Goal: Find specific page/section: Find specific page/section

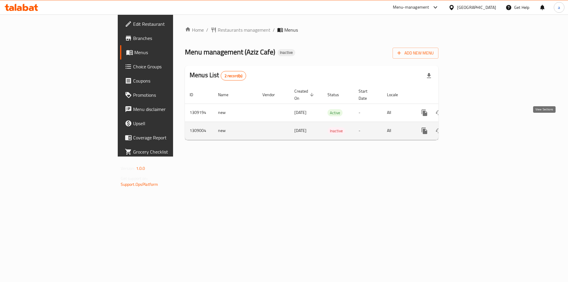
click at [474, 124] on link "enhanced table" at bounding box center [467, 131] width 14 height 14
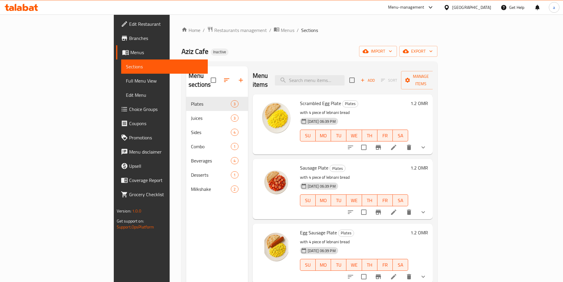
click at [126, 69] on span "Sections" at bounding box center [164, 66] width 77 height 7
click at [130, 51] on span "Menus" at bounding box center [166, 52] width 73 height 7
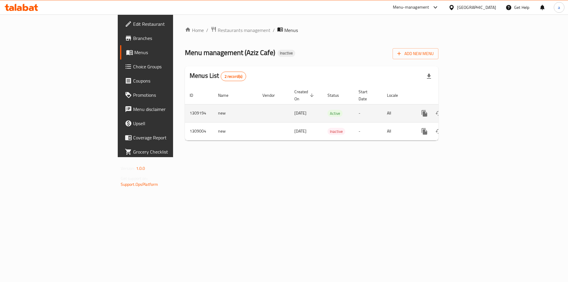
click at [471, 110] on icon "enhanced table" at bounding box center [466, 113] width 7 height 7
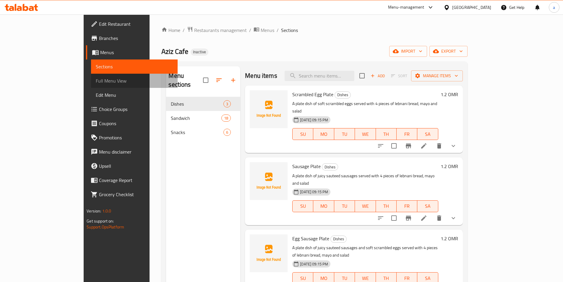
click at [96, 77] on span "Full Menu View" at bounding box center [134, 80] width 77 height 7
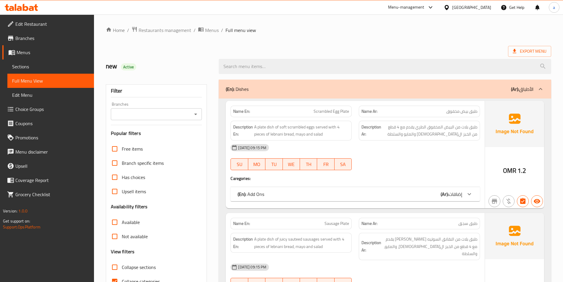
click at [54, 61] on link "Sections" at bounding box center [50, 66] width 87 height 14
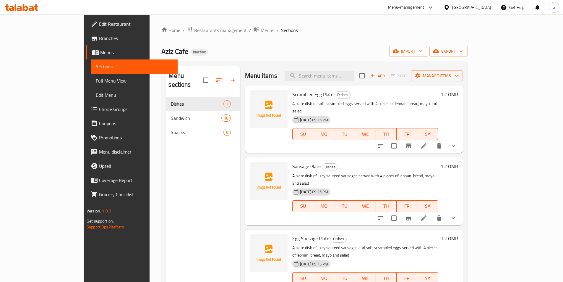
click at [100, 53] on span "Menus" at bounding box center [136, 52] width 73 height 7
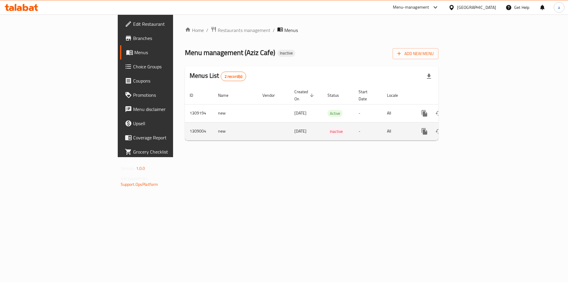
click at [471, 128] on icon "enhanced table" at bounding box center [466, 131] width 7 height 7
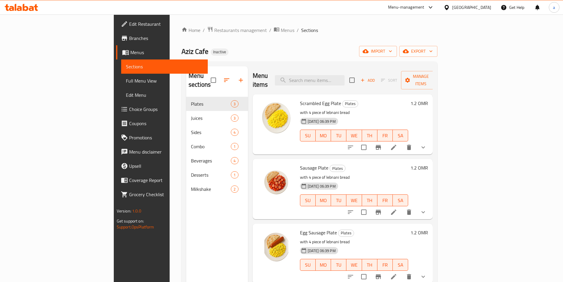
click at [130, 51] on span "Menus" at bounding box center [166, 52] width 73 height 7
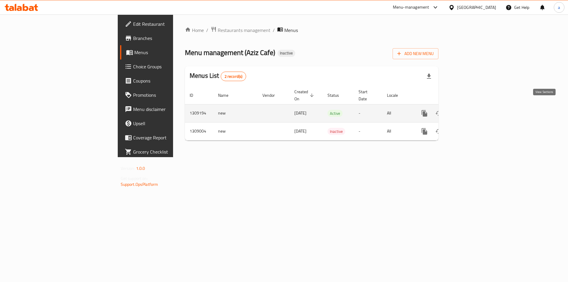
click at [474, 106] on link "enhanced table" at bounding box center [467, 113] width 14 height 14
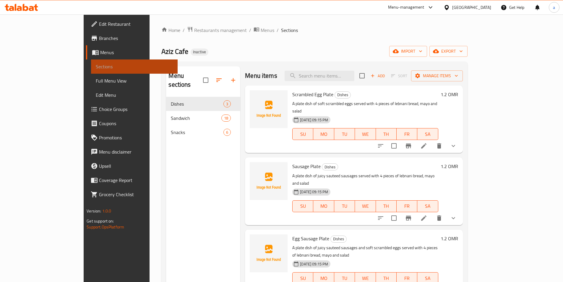
click at [96, 63] on span "Sections" at bounding box center [134, 66] width 77 height 7
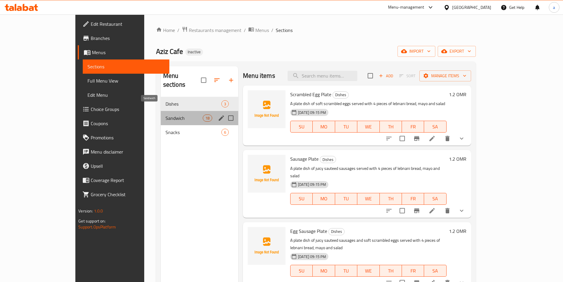
click at [166, 114] on span "Sandwich" at bounding box center [184, 117] width 37 height 7
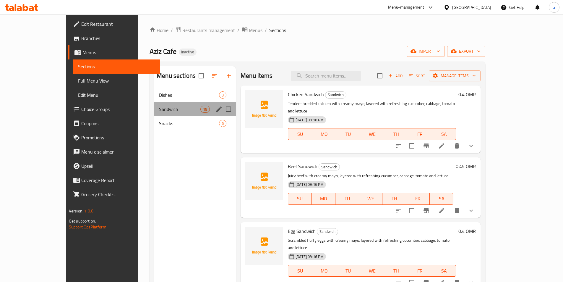
click at [154, 103] on div "Sandwich 18" at bounding box center [195, 109] width 82 height 14
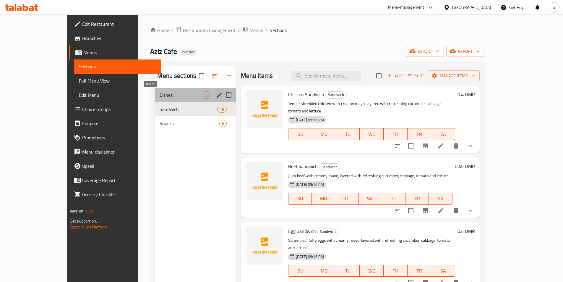
click at [160, 96] on span "Dishes" at bounding box center [181, 94] width 43 height 7
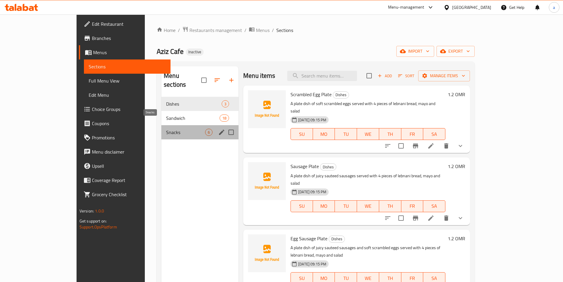
click at [166, 129] on span "Snacks" at bounding box center [185, 132] width 39 height 7
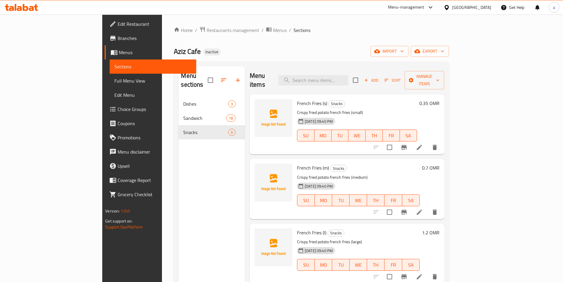
click at [252, 266] on div at bounding box center [273, 253] width 43 height 55
click at [179, 195] on div "Menu sections Dishes 3 Sandwich 18 Snacks 6" at bounding box center [212, 207] width 67 height 282
